Goal: Transaction & Acquisition: Purchase product/service

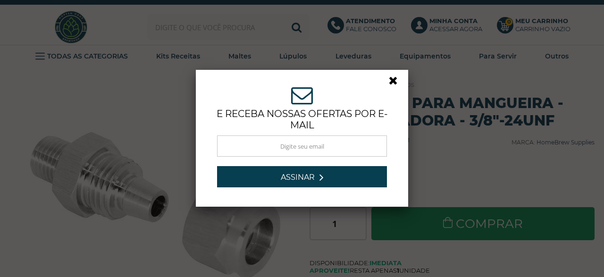
click at [396, 83] on link at bounding box center [397, 83] width 17 height 17
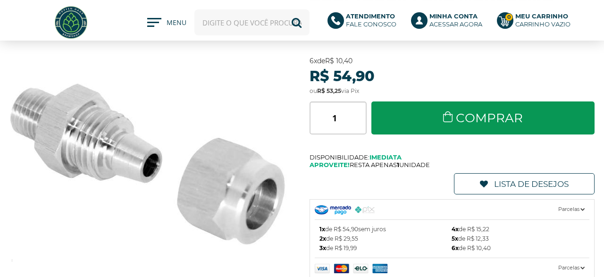
scroll to position [98, 0]
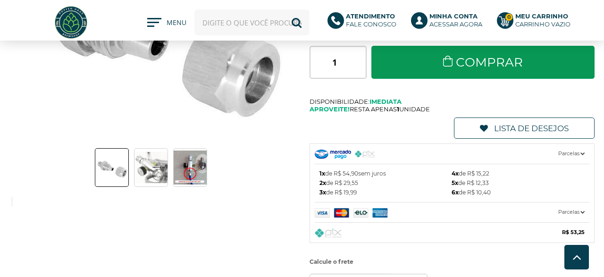
click at [156, 155] on img at bounding box center [151, 167] width 33 height 31
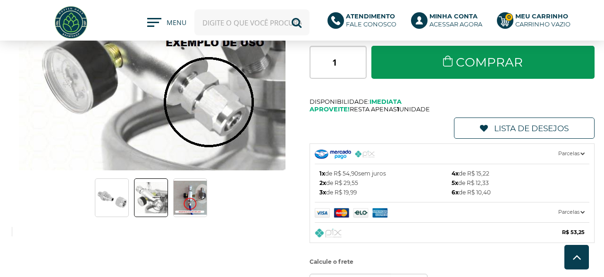
click at [115, 199] on img at bounding box center [111, 198] width 33 height 26
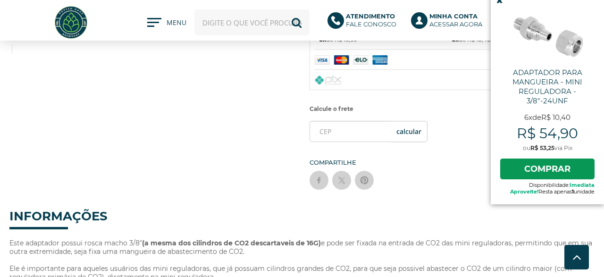
scroll to position [344, 0]
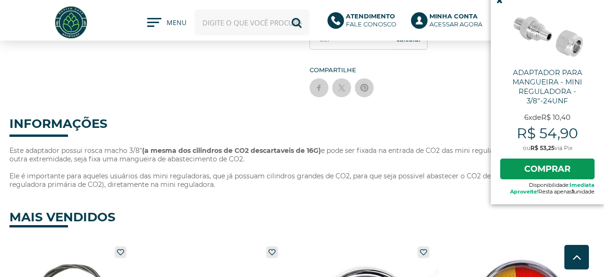
click at [500, 1] on icon at bounding box center [500, 1] width 6 height 8
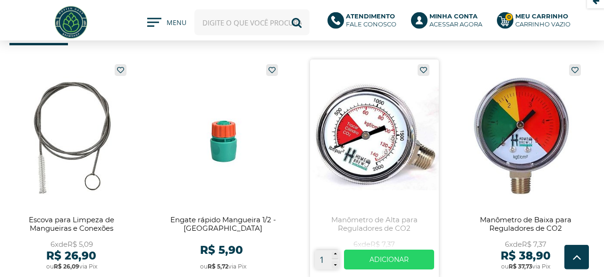
scroll to position [589, 0]
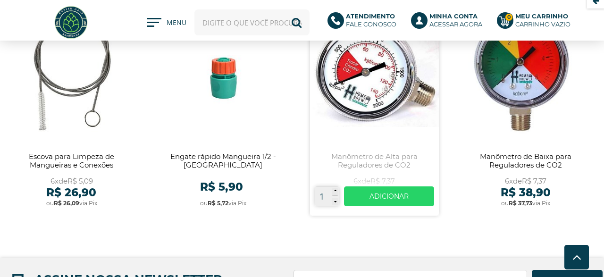
click at [388, 98] on link at bounding box center [374, 106] width 129 height 220
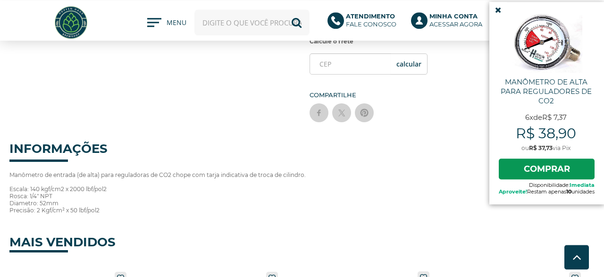
scroll to position [344, 0]
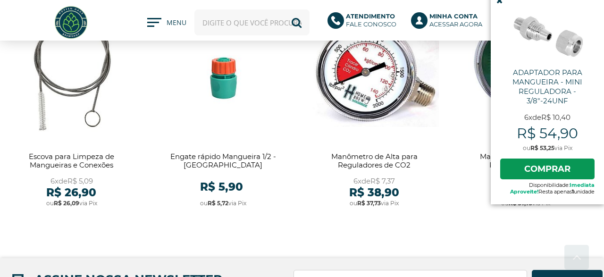
scroll to position [608, 0]
